Goal: Understand process/instructions

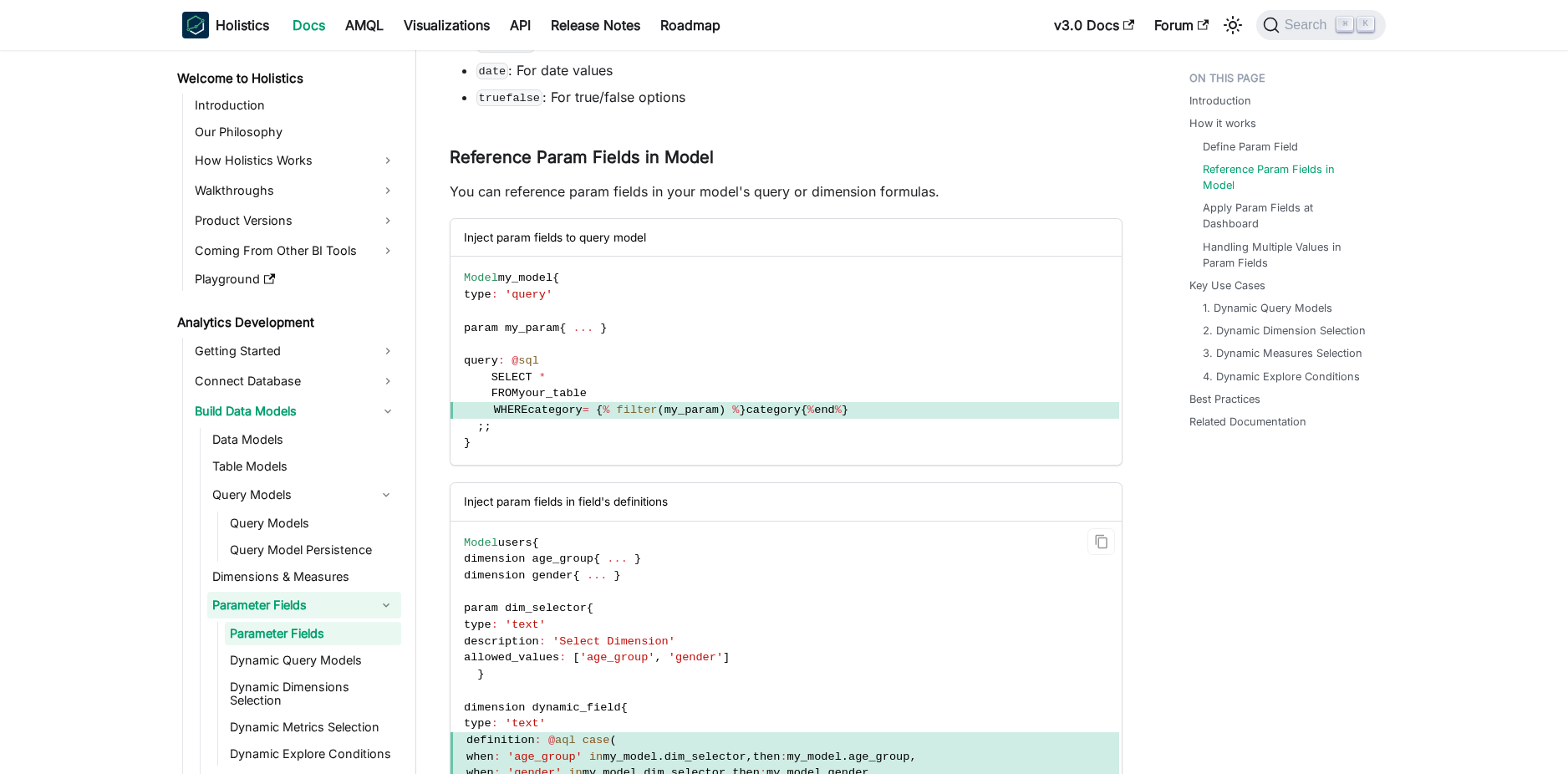
scroll to position [216, 0]
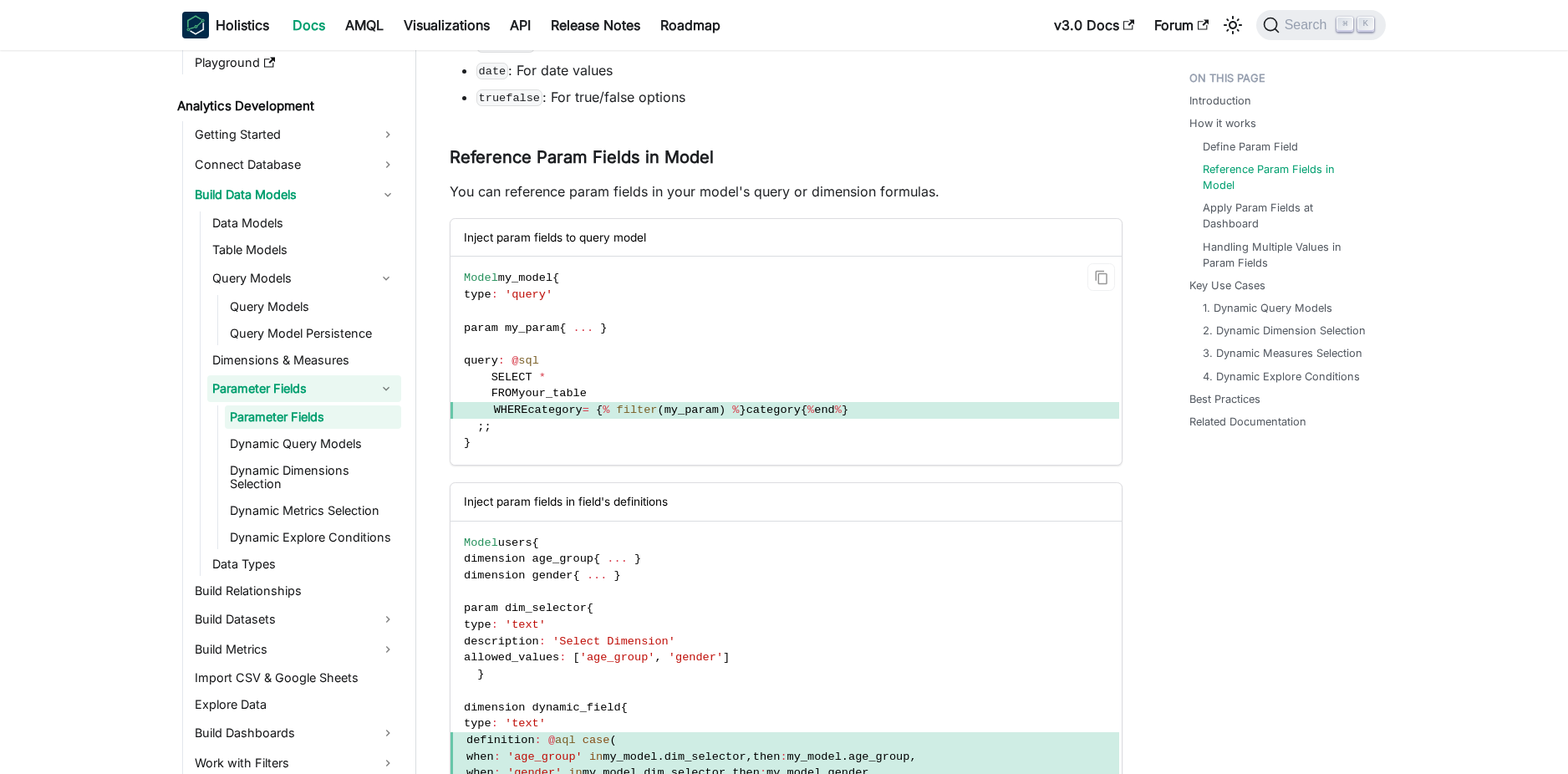
click at [876, 431] on code "Model my_model { type : 'query' param my_param { ... } query : @ sql SELECT * F…" at bounding box center [784, 361] width 669 height 208
click at [851, 356] on code "Model my_model { type : 'query' param my_param { ... } query : @ sql SELECT * F…" at bounding box center [784, 361] width 669 height 208
click at [834, 409] on span "end" at bounding box center [824, 410] width 20 height 13
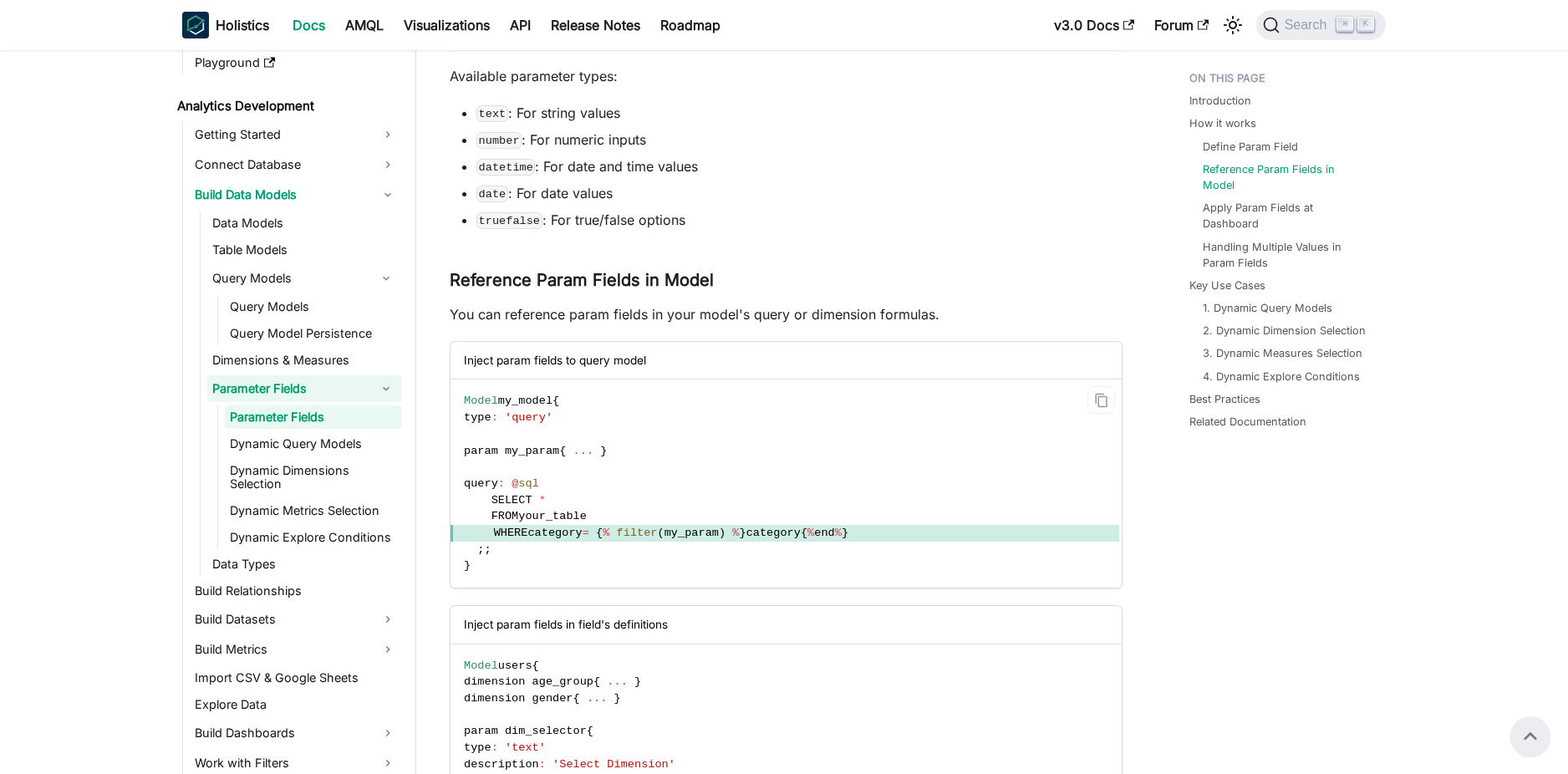
scroll to position [887, 0]
click at [801, 534] on span "category" at bounding box center [774, 535] width 55 height 13
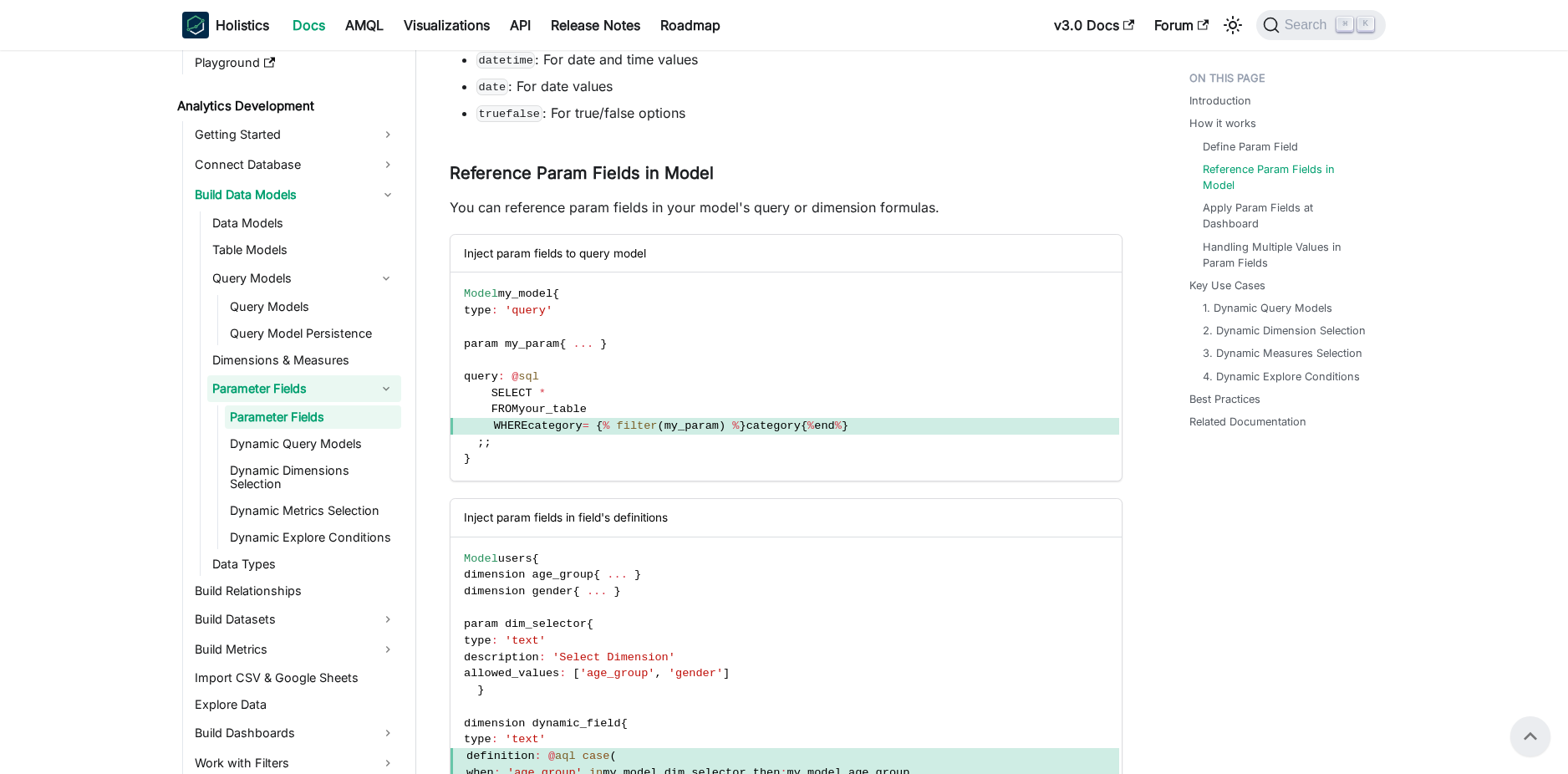
scroll to position [986, 0]
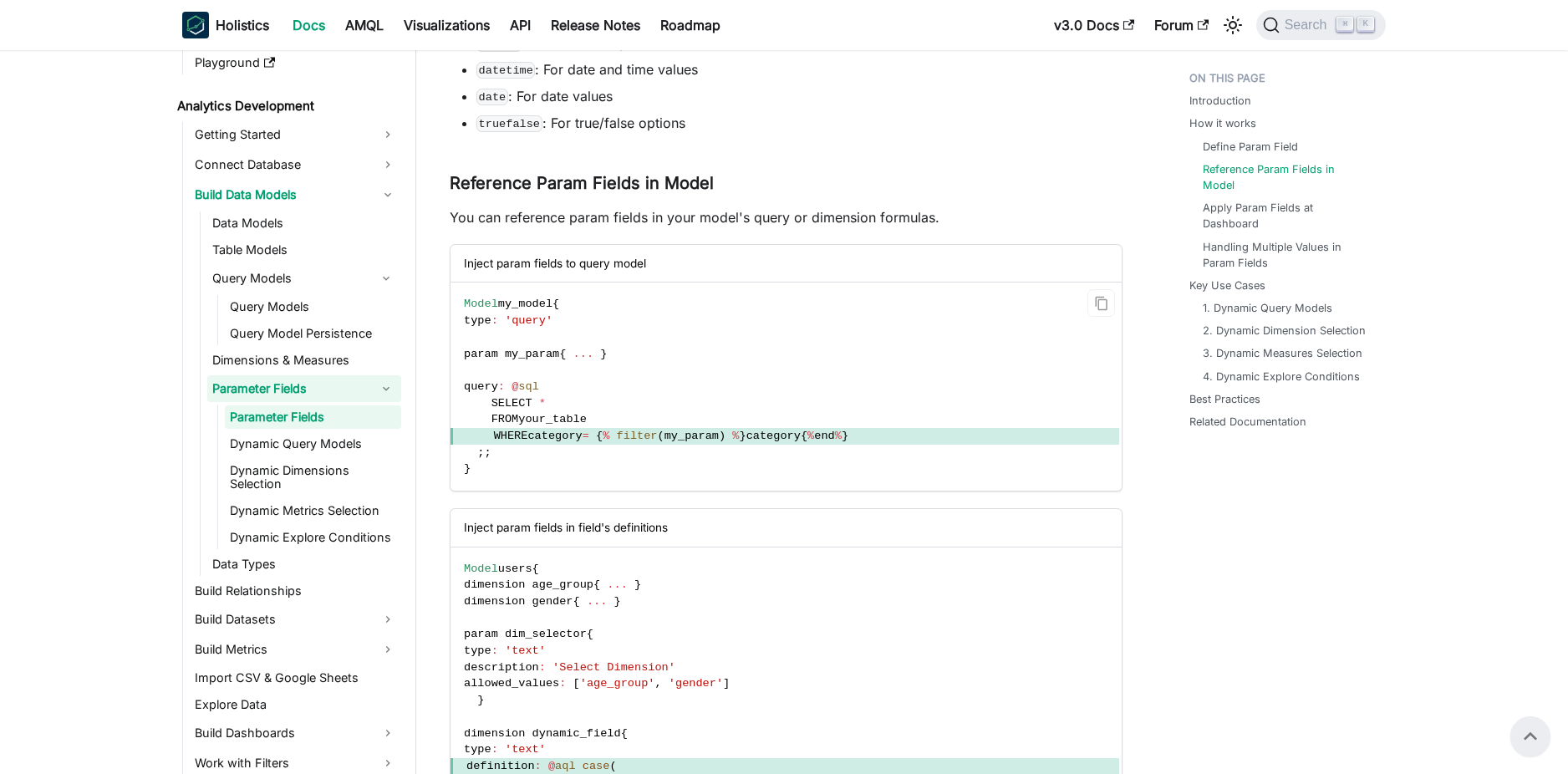
click at [585, 427] on code "Model my_model { type : 'query' param my_param { ... } query : @ sql SELECT * F…" at bounding box center [784, 387] width 669 height 208
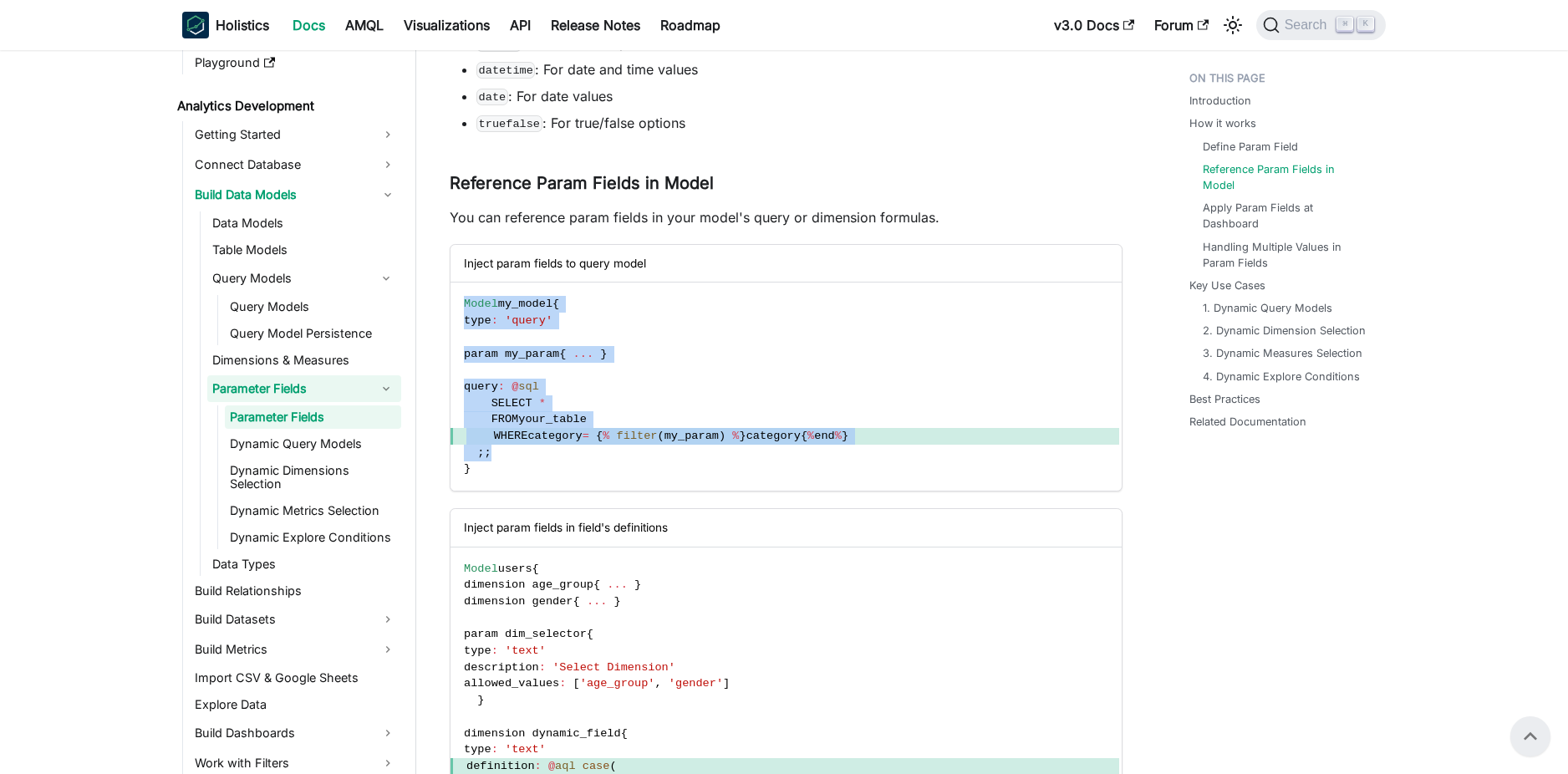
drag, startPoint x: 495, startPoint y: 456, endPoint x: 437, endPoint y: 374, distance: 100.4
copy code "Model my_model { type : 'query' param my_param { ... } query : @ sql SELECT * F…"
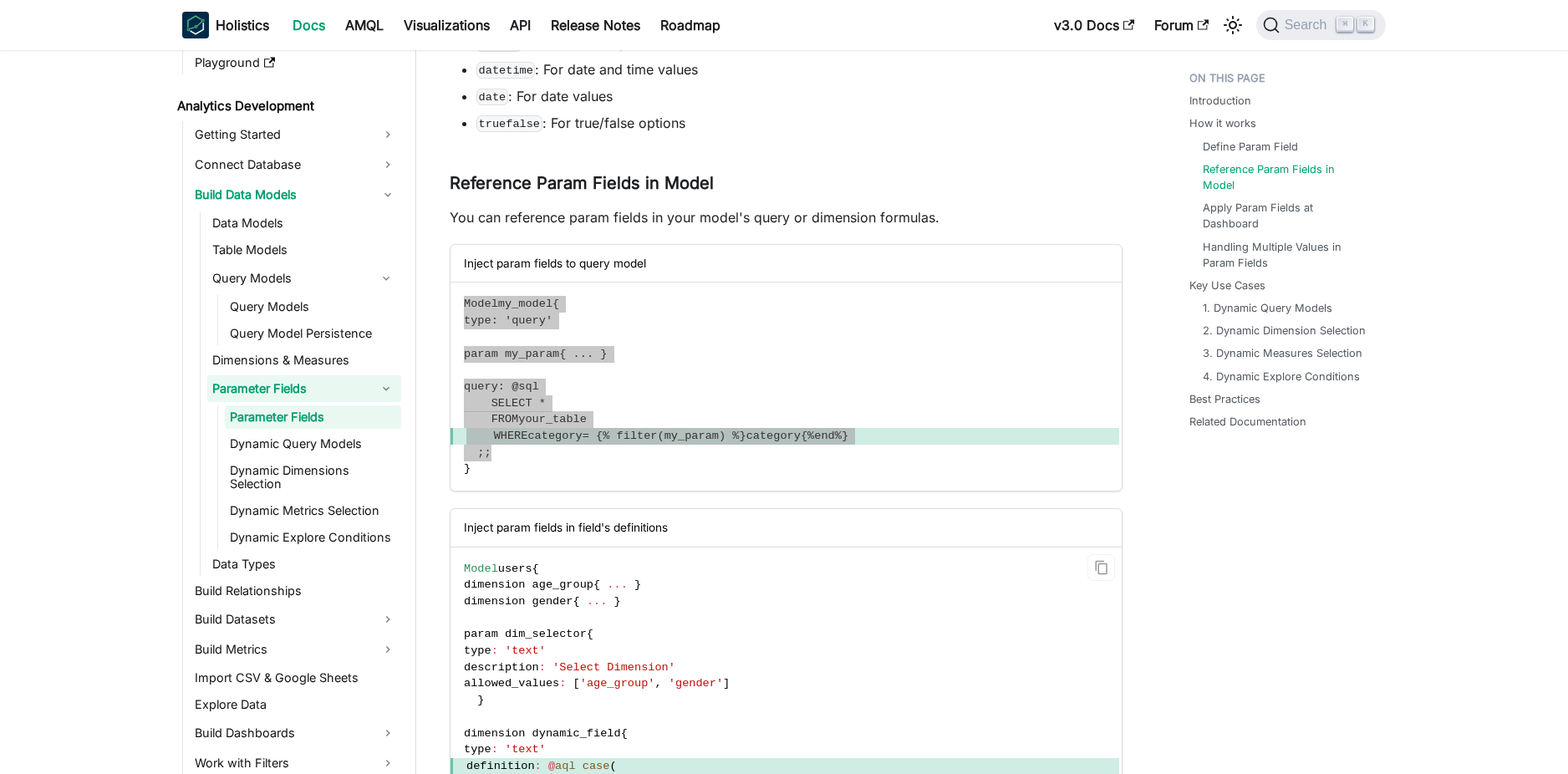
scroll to position [216, 0]
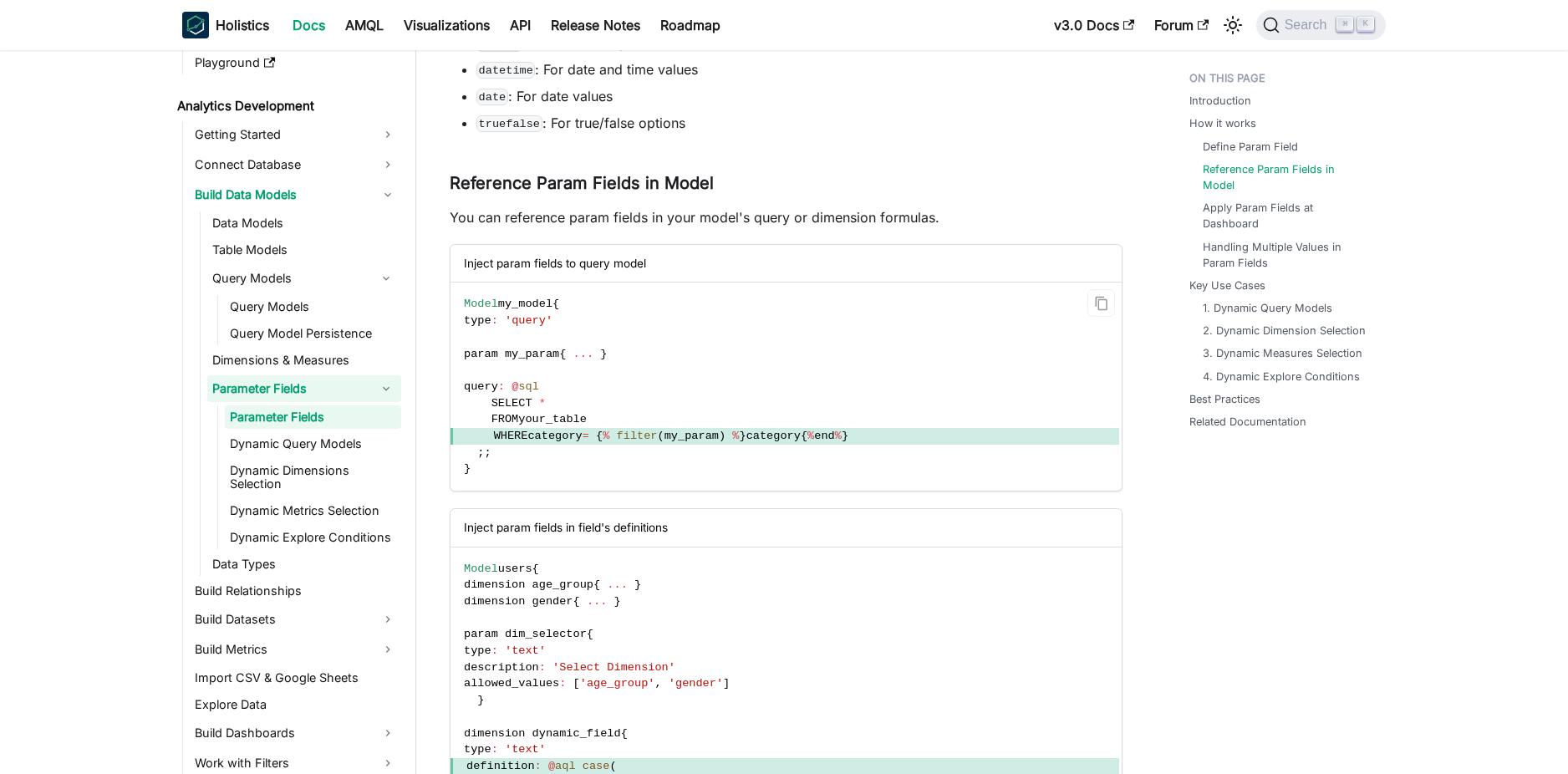
click at [833, 351] on code "Model my_model { type : 'query' param my_param { ... } query : @ sql SELECT * F…" at bounding box center [784, 387] width 669 height 208
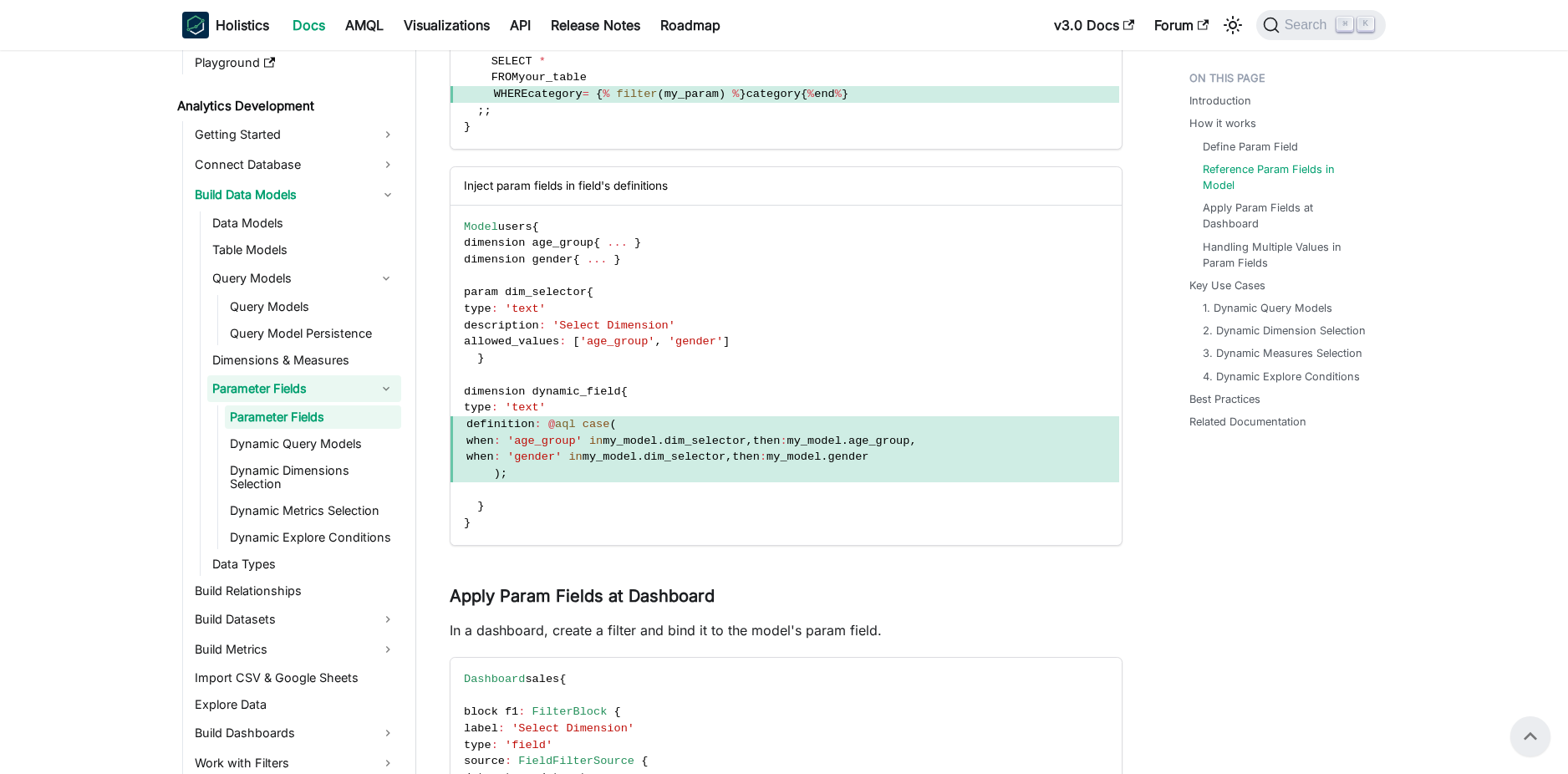
scroll to position [1051, 0]
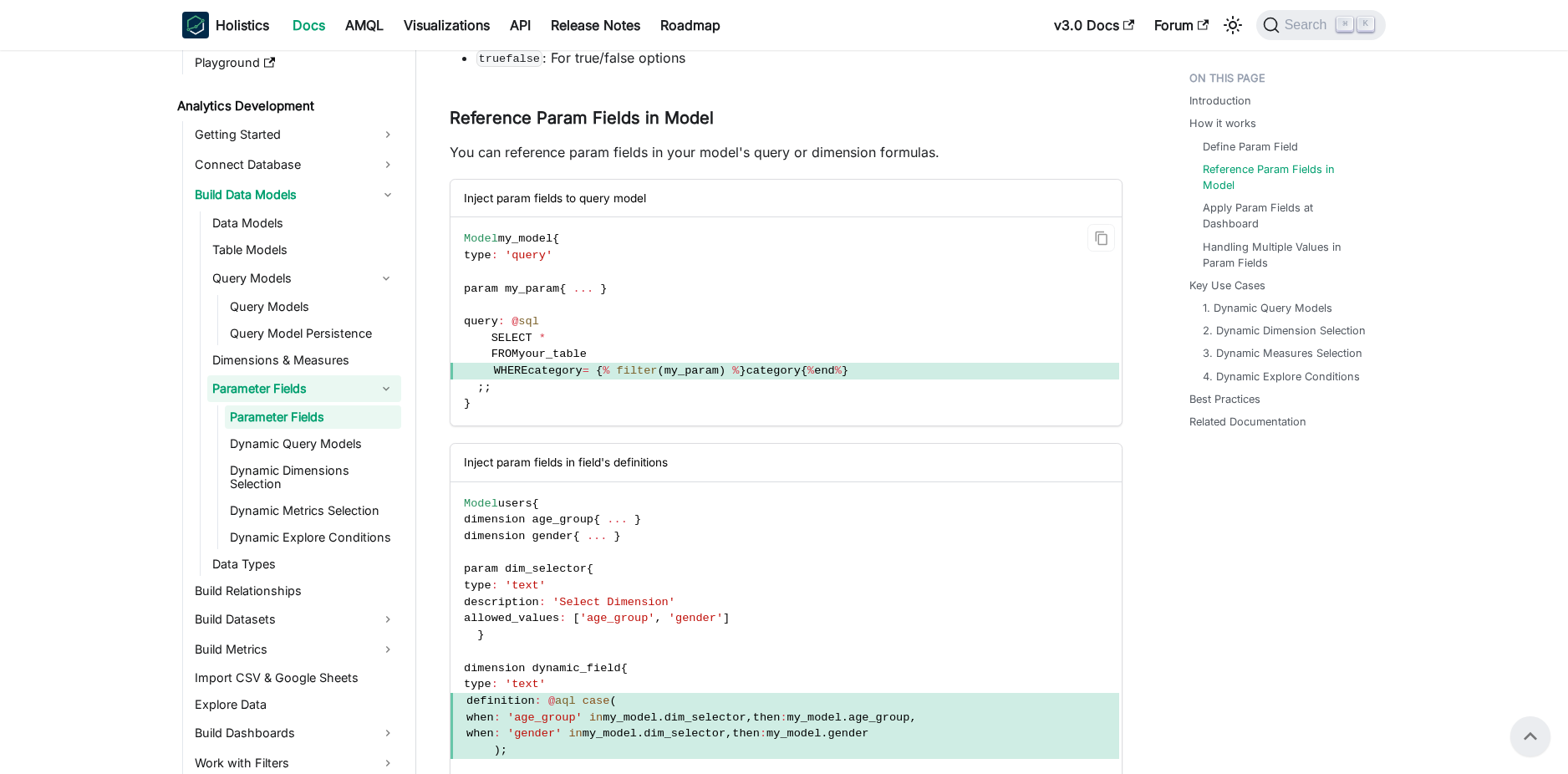
click at [788, 385] on code "Model my_model { type : 'query' param my_param { ... } query : @ sql SELECT * F…" at bounding box center [784, 321] width 669 height 208
drag, startPoint x: 894, startPoint y: 373, endPoint x: 610, endPoint y: 377, distance: 284.0
click at [610, 377] on span "WHERE category = { % filter ( my_param ) % } category { % end % }" at bounding box center [784, 371] width 669 height 17
copy span "{ % filter ( my_param ) % } category { % end % }"
click at [747, 360] on code "Model my_model { type : 'query' param my_param { ... } query : @ sql SELECT * F…" at bounding box center [784, 321] width 669 height 208
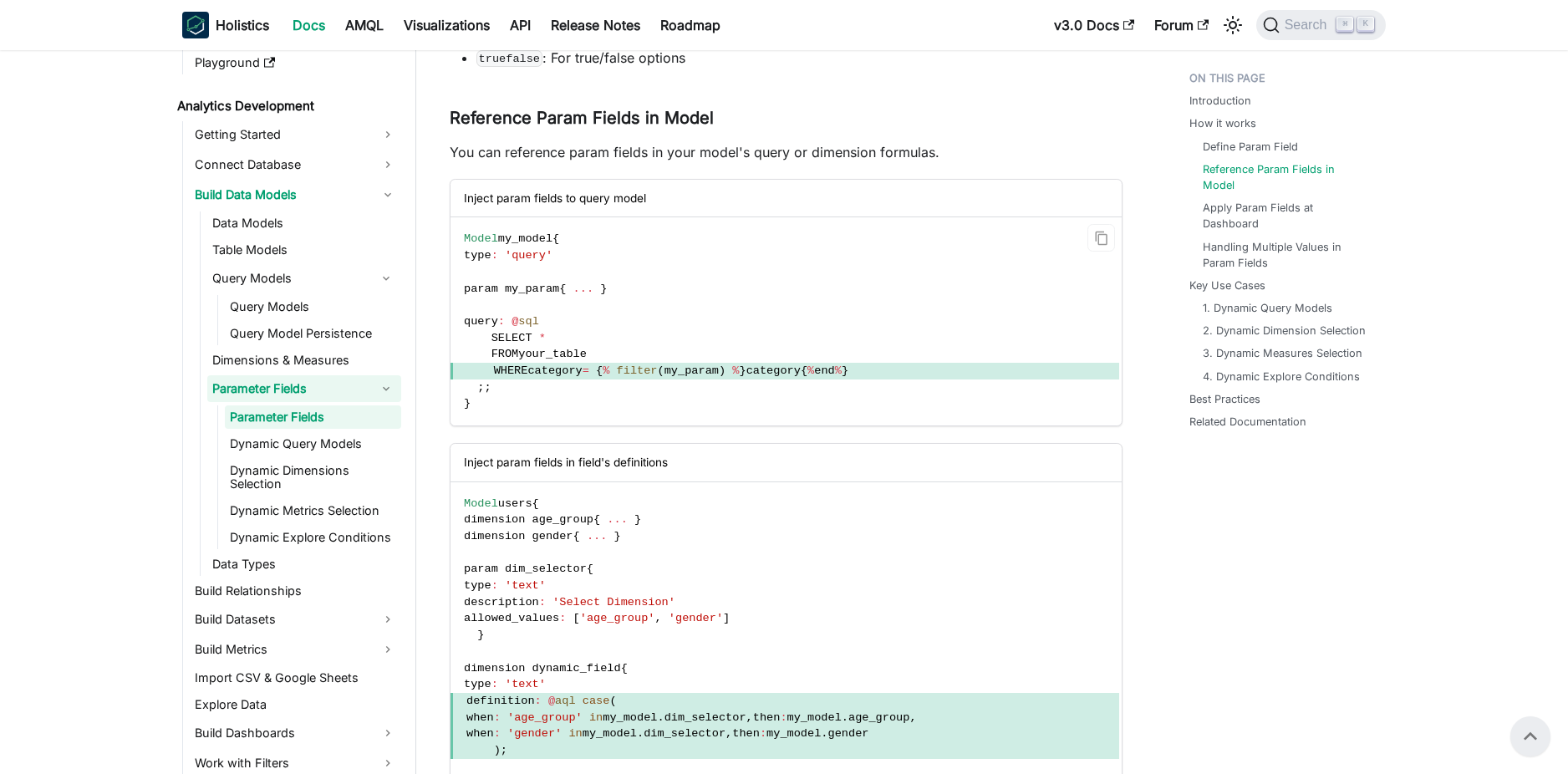
click at [810, 254] on code "Model my_model { type : 'query' param my_param { ... } query : @ sql SELECT * F…" at bounding box center [784, 321] width 669 height 208
click at [808, 367] on span "{" at bounding box center [803, 371] width 6 height 13
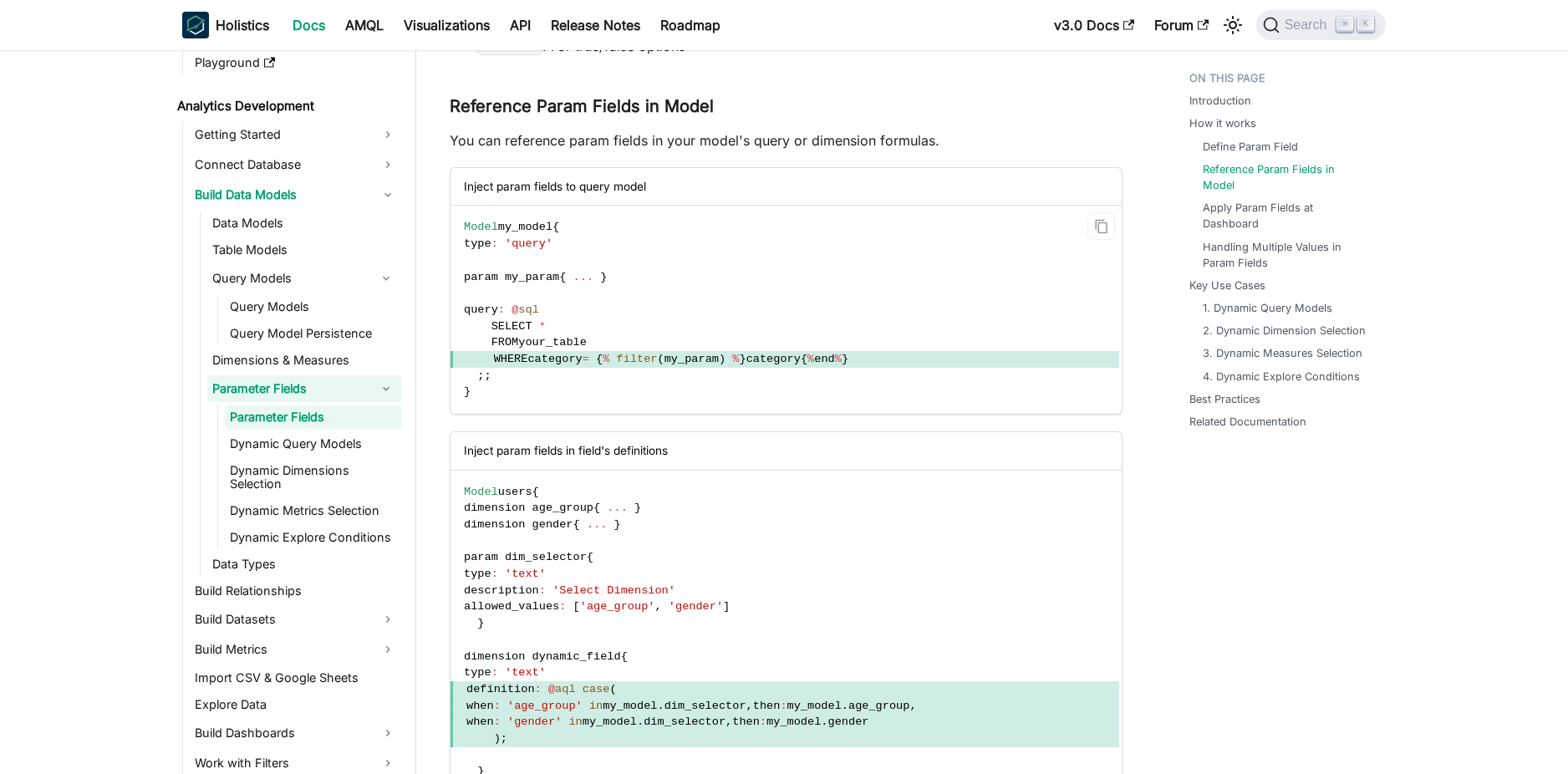
scroll to position [1107, 0]
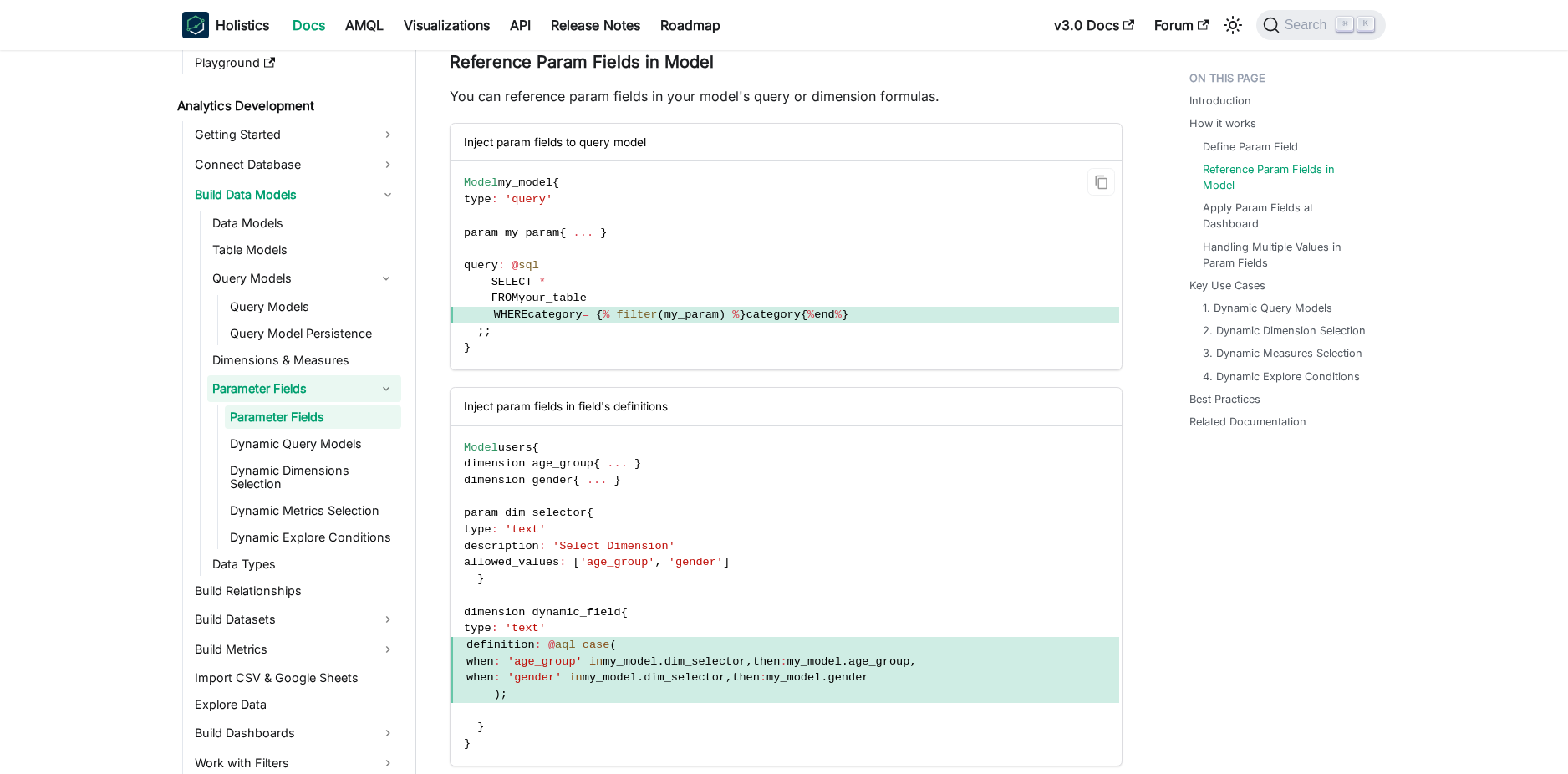
click at [613, 290] on code "Model my_model { type : 'query' param my_param { ... } query : @ sql SELECT * F…" at bounding box center [784, 266] width 669 height 208
drag, startPoint x: 613, startPoint y: 311, endPoint x: 907, endPoint y: 321, distance: 294.2
click at [907, 321] on span "WHERE category = { % filter ( my_param ) % } category { % end % }" at bounding box center [784, 315] width 669 height 17
copy span "{ % filter ( my_param ) % } category { % end % }"
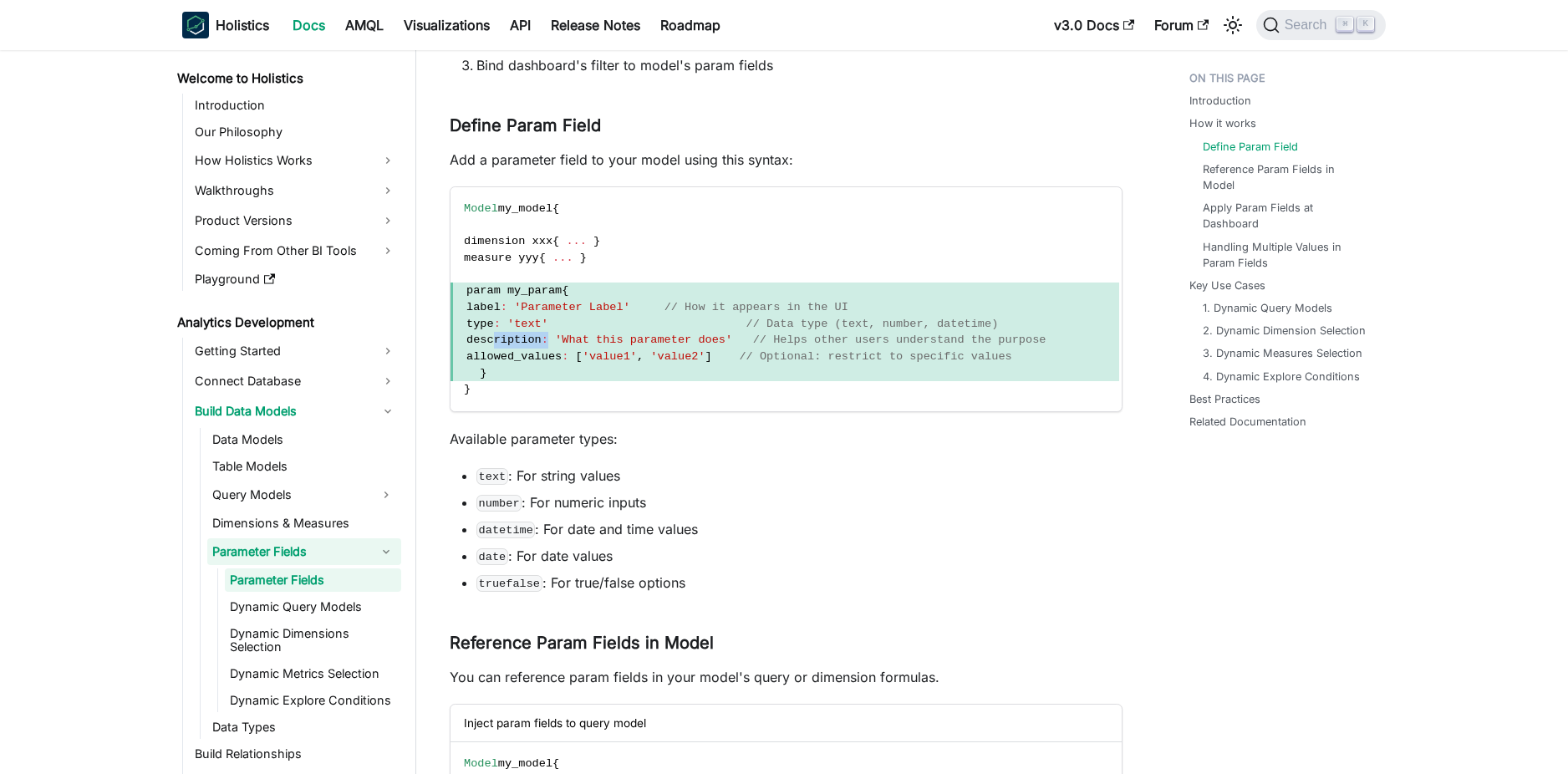
scroll to position [24, 0]
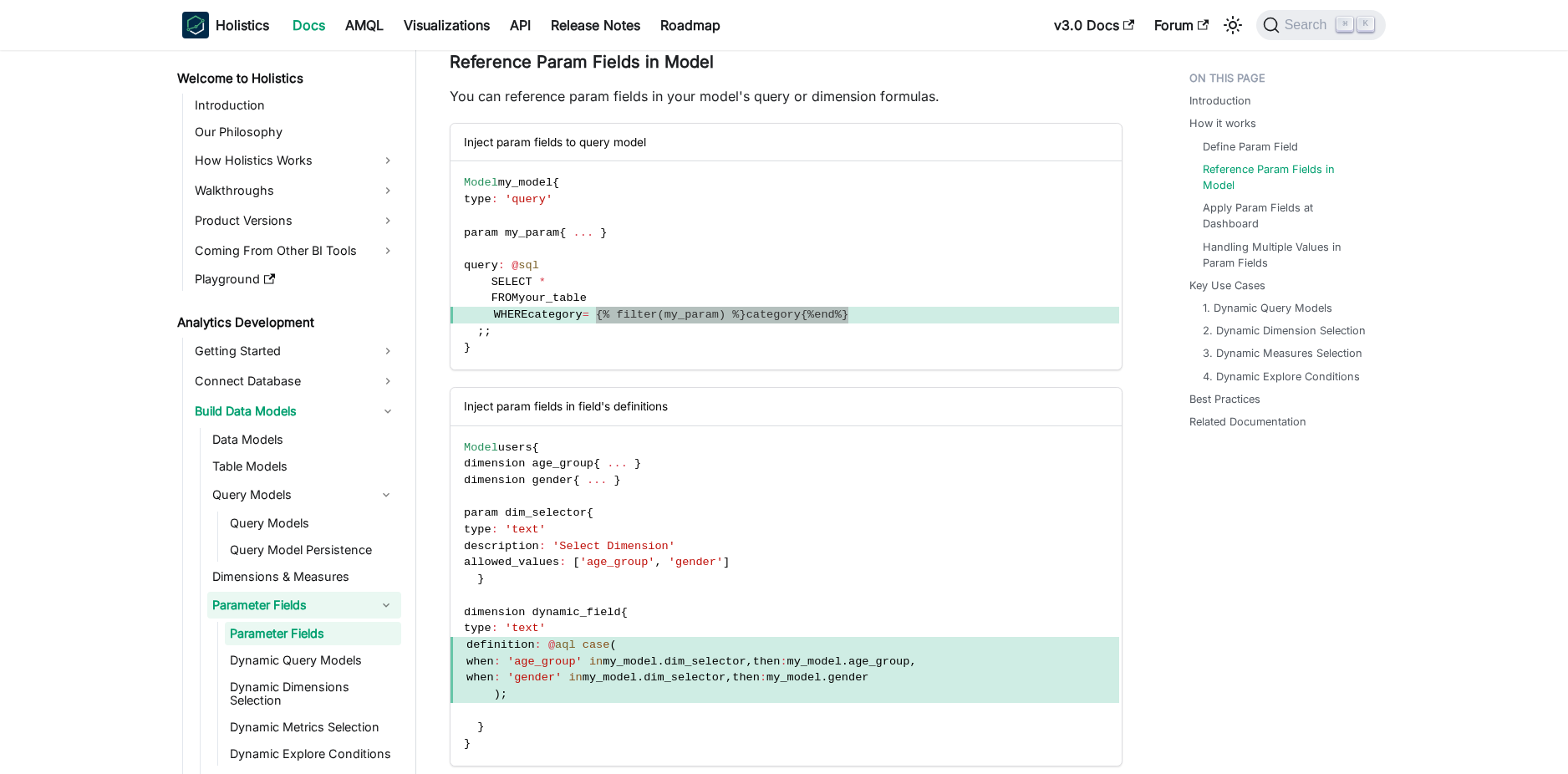
scroll to position [216, 0]
